Goal: Information Seeking & Learning: Learn about a topic

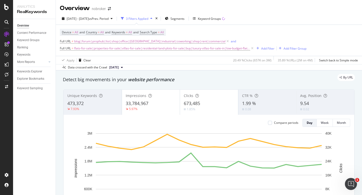
click at [306, 106] on span "9.54" at bounding box center [304, 103] width 9 height 6
